Goal: Information Seeking & Learning: Learn about a topic

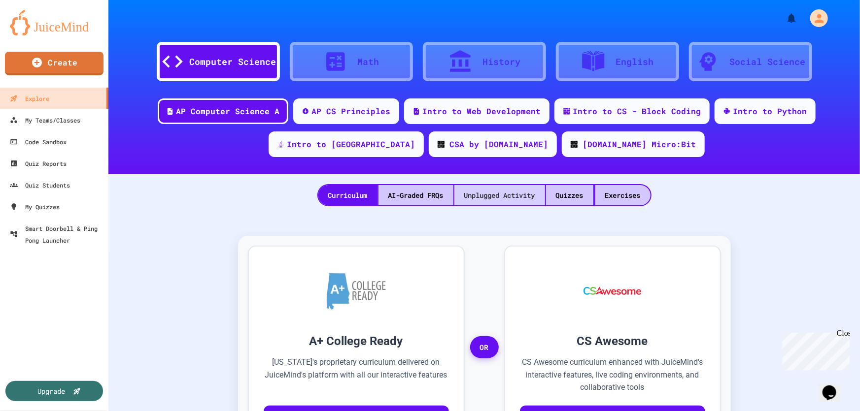
click at [573, 198] on div "Quizzes" at bounding box center [569, 195] width 47 height 20
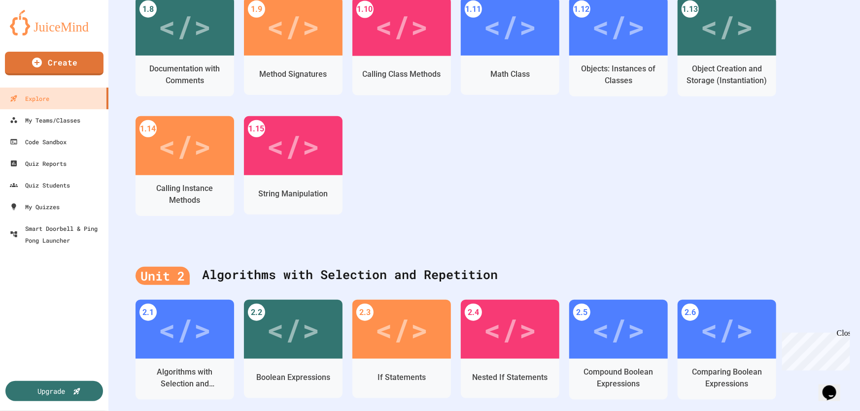
scroll to position [403, 0]
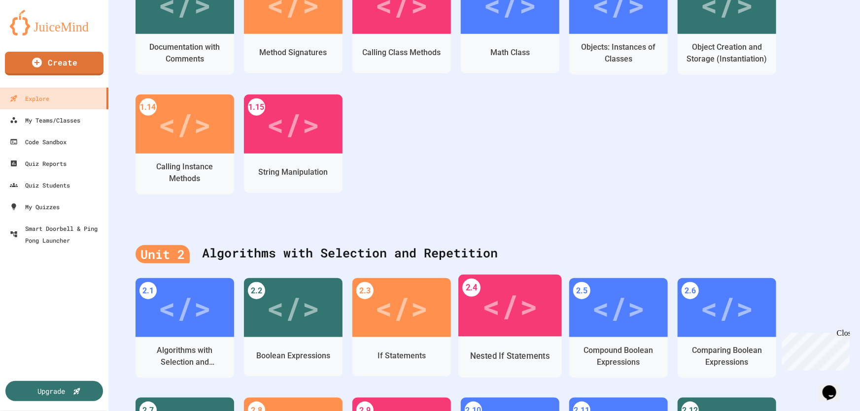
click at [532, 330] on div "</>" at bounding box center [509, 306] width 103 height 62
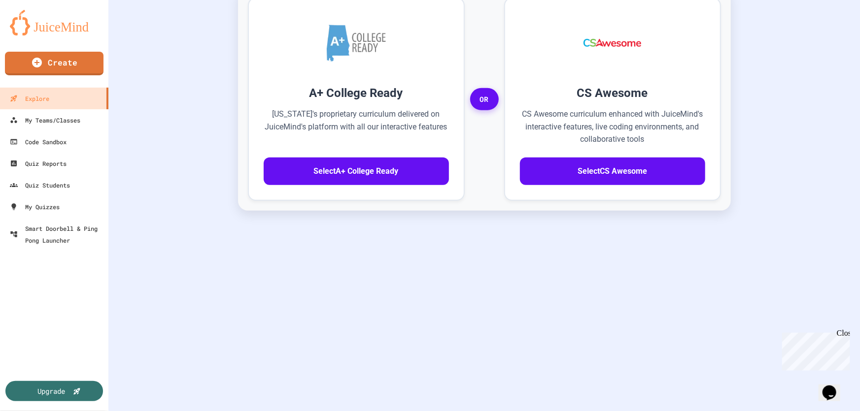
scroll to position [254, 0]
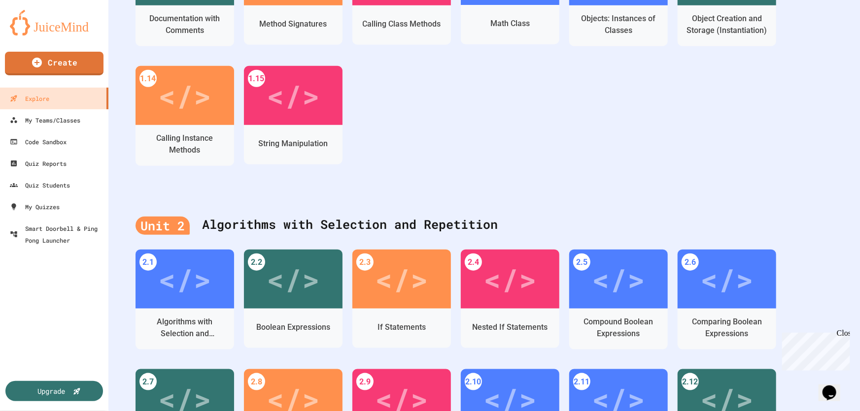
scroll to position [568, 0]
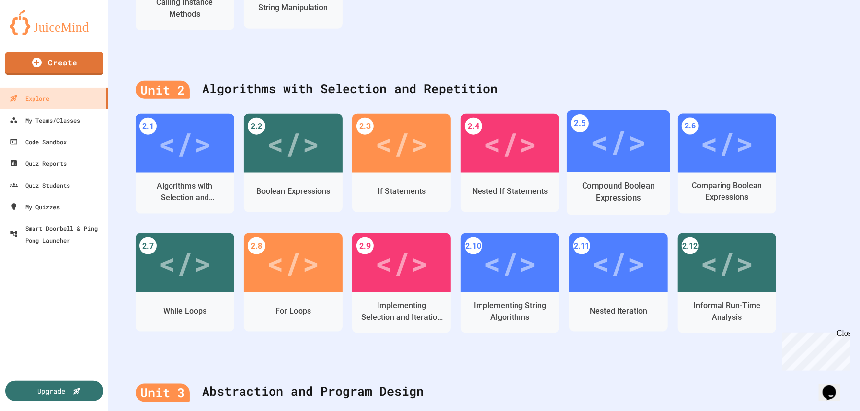
click at [623, 185] on div "Compound Boolean Expressions" at bounding box center [618, 192] width 88 height 25
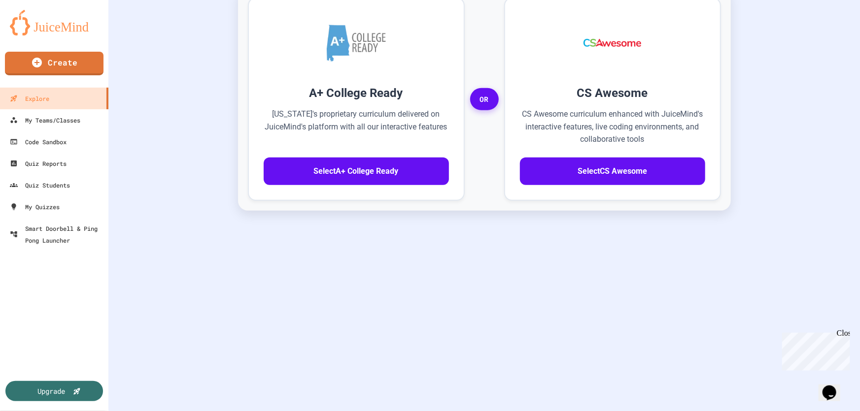
scroll to position [254, 0]
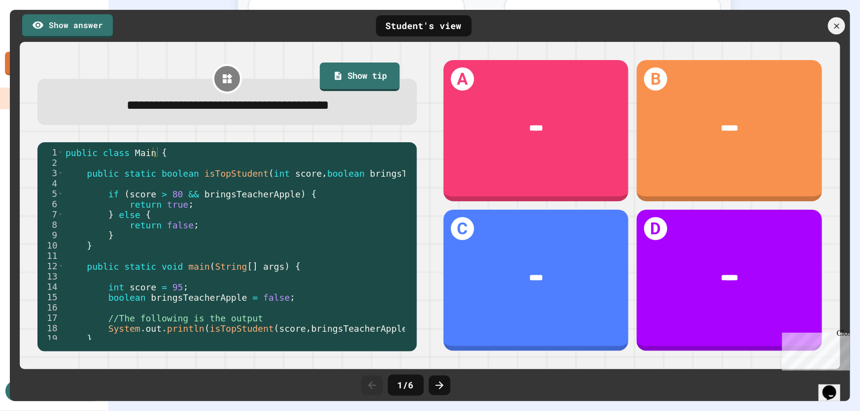
scroll to position [20, 0]
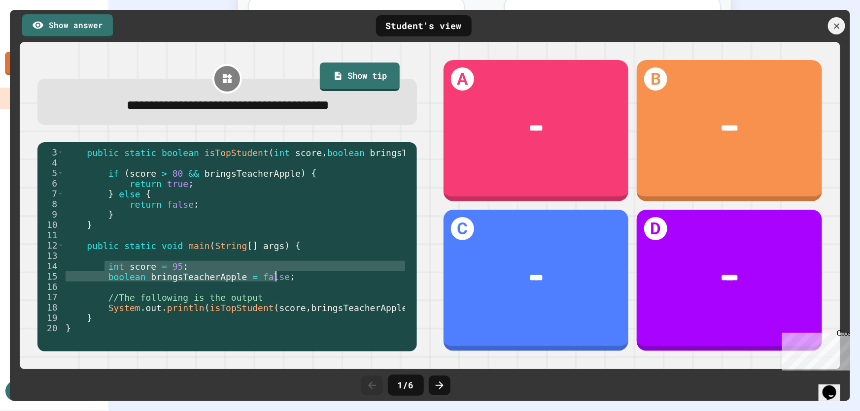
drag, startPoint x: 106, startPoint y: 268, endPoint x: 300, endPoint y: 275, distance: 193.7
click at [300, 275] on div "public static boolean isTopStudent ( int score , boolean bringsTeacherApple ) {…" at bounding box center [258, 250] width 389 height 207
click at [300, 275] on div "public static boolean isTopStudent ( int score , boolean bringsTeacherApple ) {…" at bounding box center [234, 243] width 341 height 193
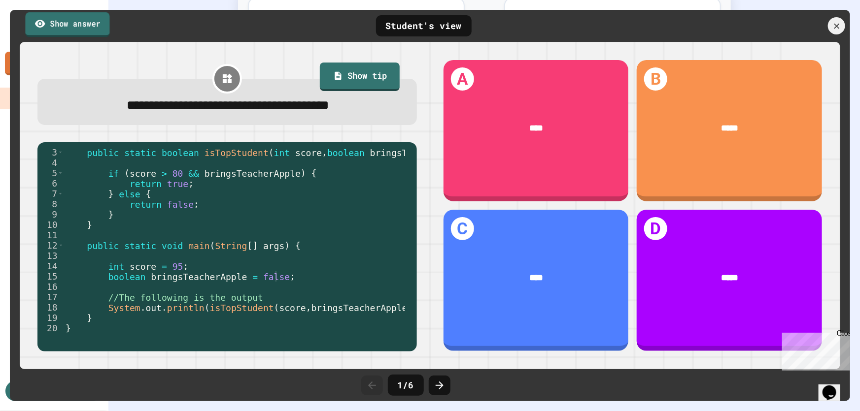
click at [74, 28] on link "Show answer" at bounding box center [67, 24] width 84 height 25
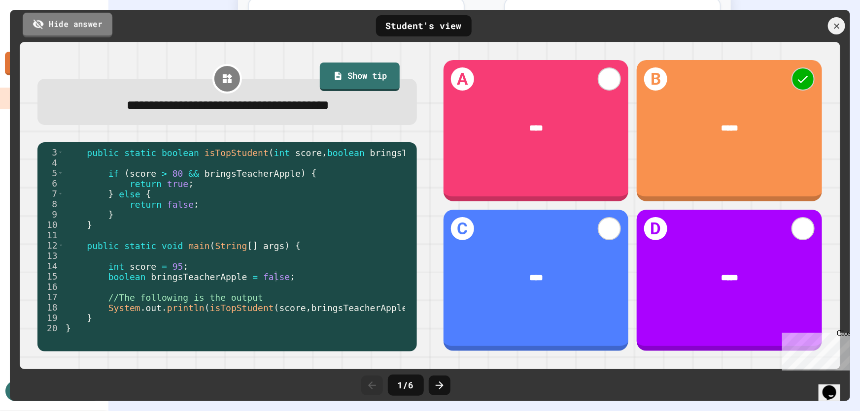
click at [74, 28] on link "Hide answer" at bounding box center [68, 24] width 90 height 25
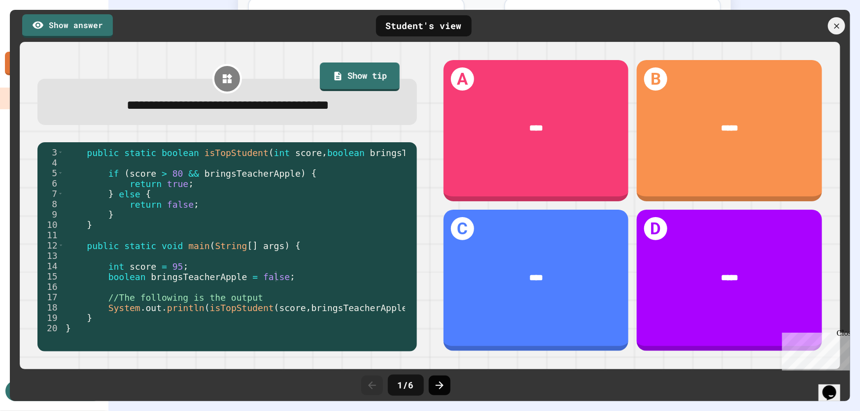
click at [439, 385] on icon at bounding box center [439, 386] width 8 height 8
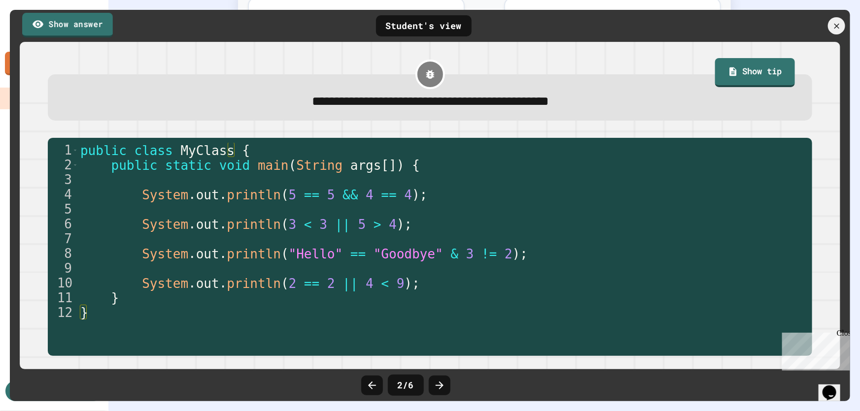
click at [72, 23] on link "Show answer" at bounding box center [67, 25] width 91 height 25
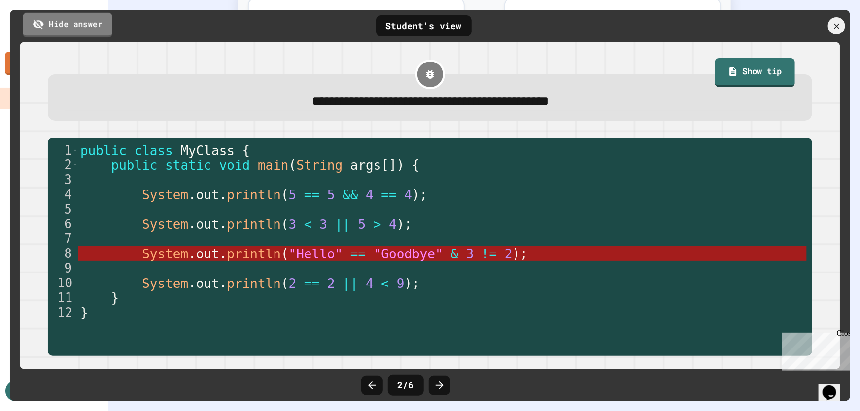
click at [72, 23] on link "Hide answer" at bounding box center [68, 24] width 90 height 25
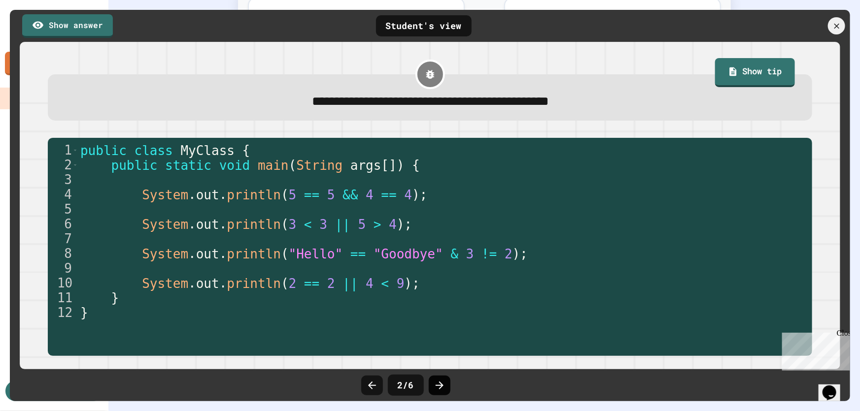
click at [442, 383] on icon at bounding box center [440, 386] width 12 height 12
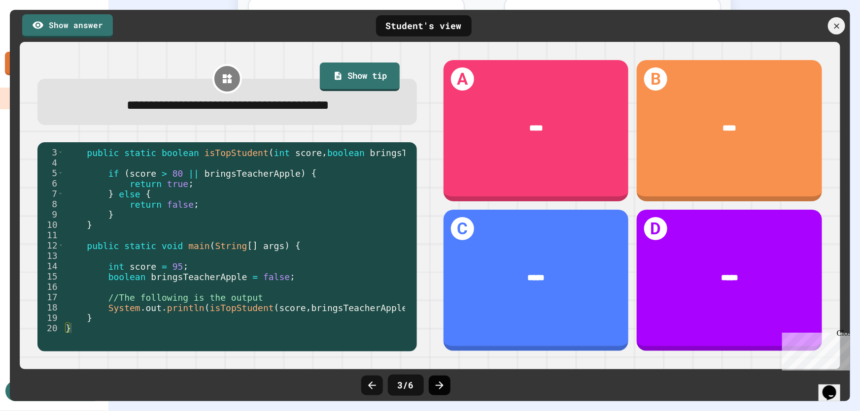
click at [438, 385] on icon at bounding box center [440, 386] width 12 height 12
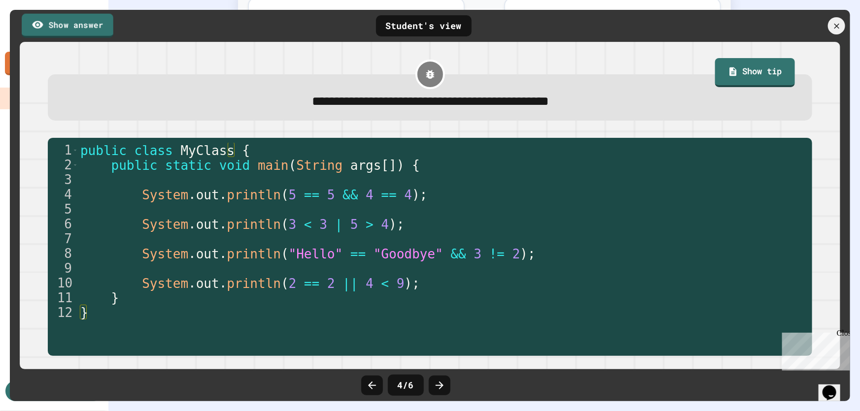
click at [71, 23] on link "Show answer" at bounding box center [68, 25] width 92 height 24
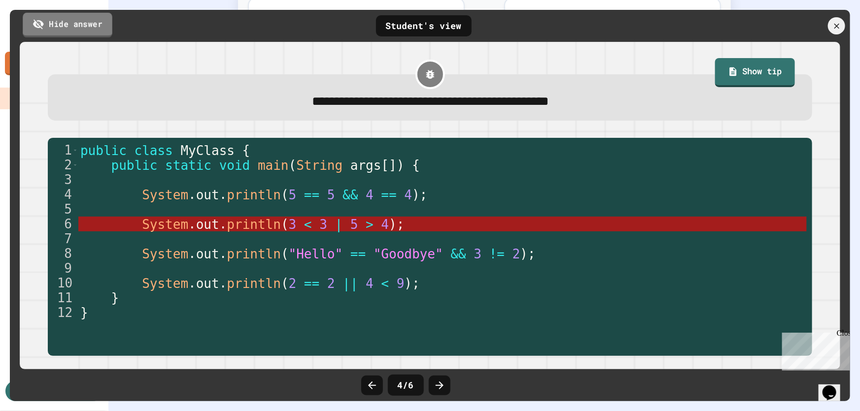
click at [71, 23] on link "Hide answer" at bounding box center [68, 24] width 90 height 25
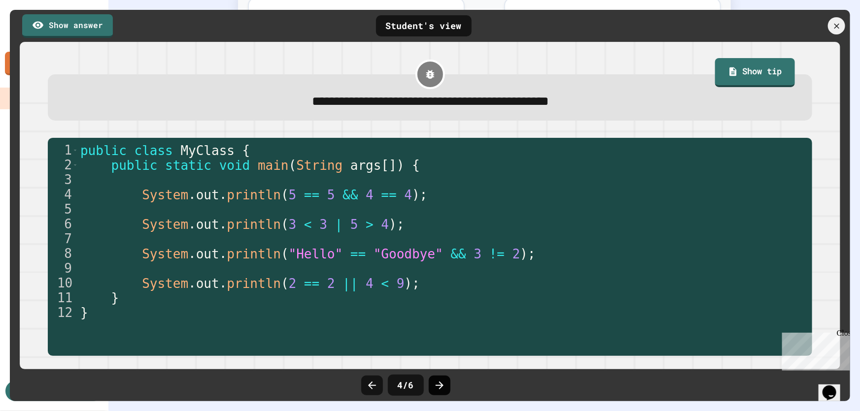
click at [441, 380] on icon at bounding box center [440, 386] width 12 height 12
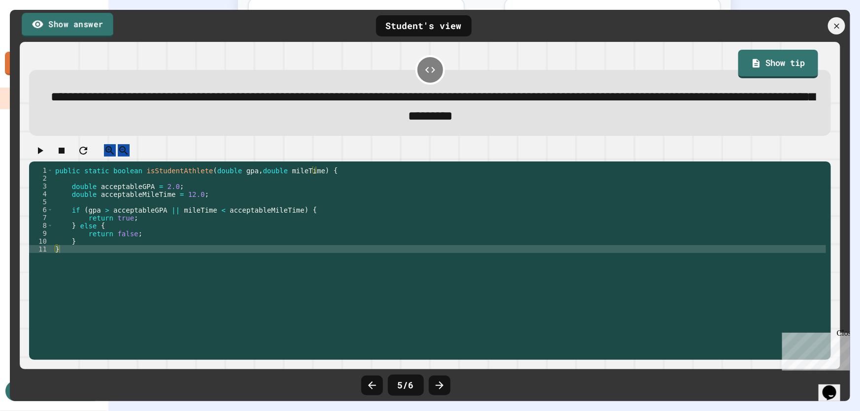
click at [69, 14] on link "Show answer" at bounding box center [68, 25] width 92 height 25
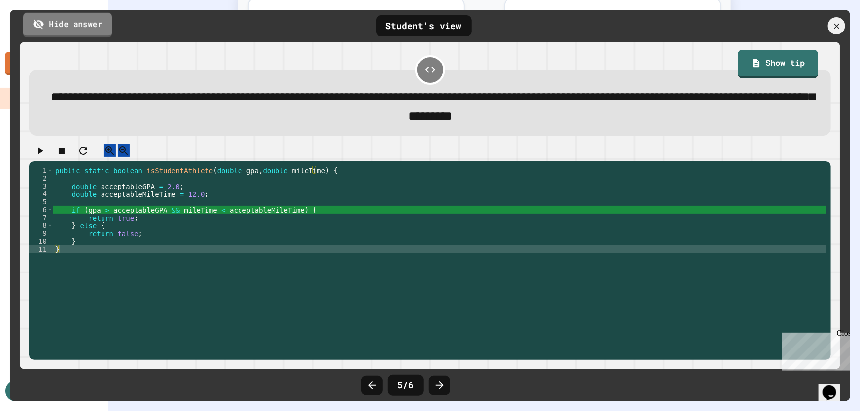
click at [69, 15] on link "Hide answer" at bounding box center [67, 24] width 89 height 25
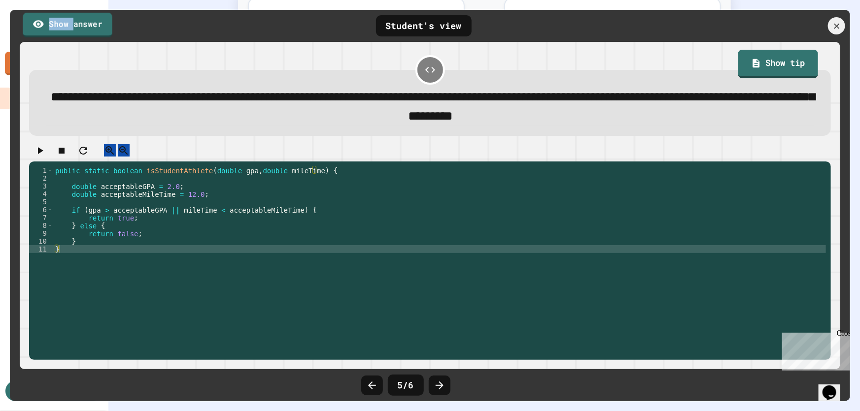
click at [69, 15] on link "Show answer" at bounding box center [68, 24] width 90 height 25
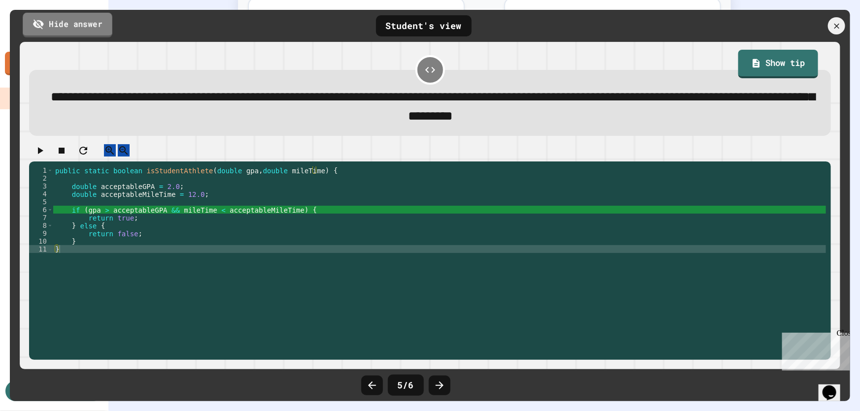
click at [69, 15] on link "Hide answer" at bounding box center [68, 24] width 90 height 25
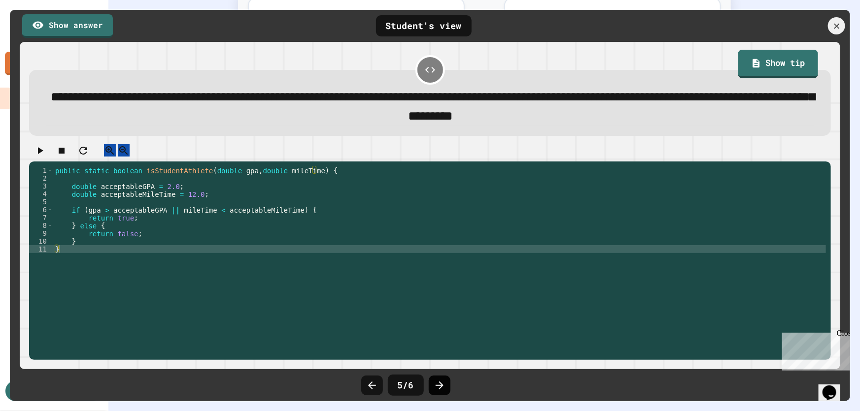
click at [443, 383] on icon at bounding box center [440, 386] width 12 height 12
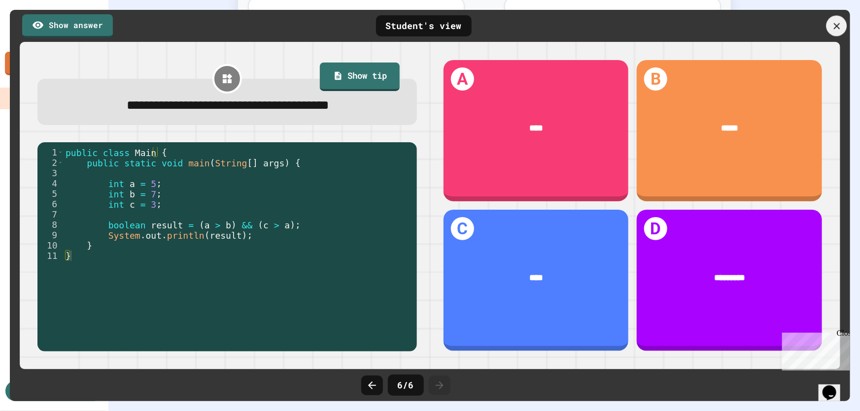
click at [835, 30] on icon at bounding box center [836, 26] width 11 height 11
